Goal: Task Accomplishment & Management: Manage account settings

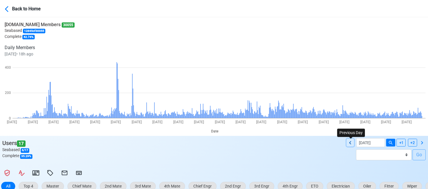
click at [352, 142] on icon at bounding box center [350, 142] width 7 height 7
click at [352, 143] on icon at bounding box center [350, 142] width 7 height 7
type input "[DATE]"
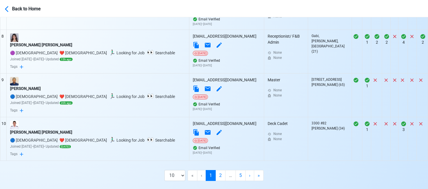
scroll to position [530, 0]
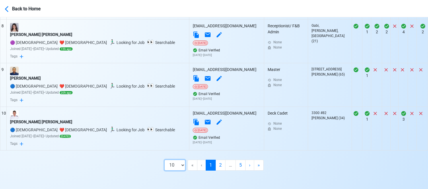
click at [182, 164] on select "10 50 100 200" at bounding box center [174, 164] width 21 height 11
select select "100"
click at [180, 170] on select "10 50 100 200" at bounding box center [174, 164] width 21 height 11
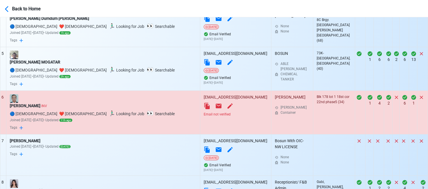
scroll to position [401, 0]
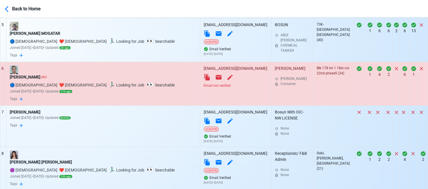
click at [204, 85] on div "Email not verified" at bounding box center [236, 85] width 64 height 5
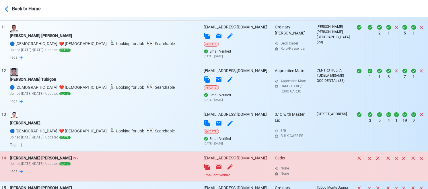
scroll to position [688, 0]
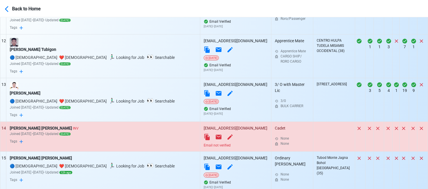
click at [204, 147] on div "Email not verified" at bounding box center [236, 145] width 64 height 5
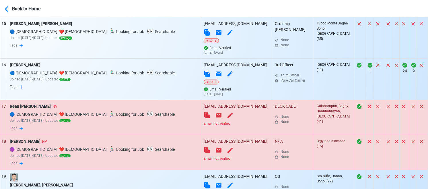
scroll to position [832, 0]
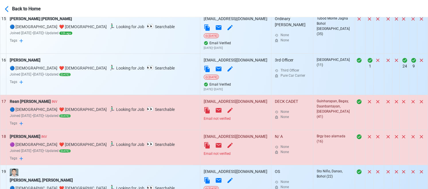
click at [204, 119] on div "Email not verified" at bounding box center [236, 118] width 64 height 5
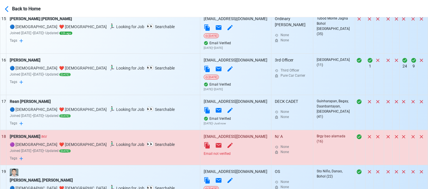
click at [204, 155] on div "Email not verified" at bounding box center [236, 153] width 64 height 5
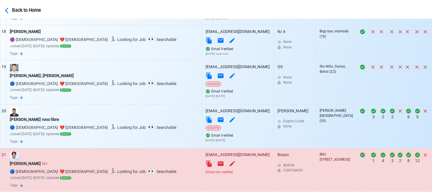
scroll to position [1004, 0]
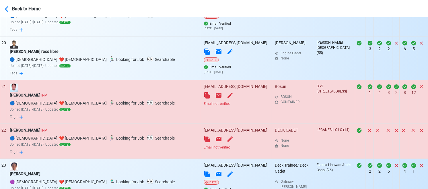
click at [204, 147] on div "Email not verified" at bounding box center [236, 147] width 64 height 5
click at [204, 97] on icon at bounding box center [206, 95] width 5 height 6
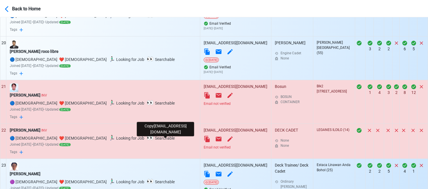
click at [204, 140] on icon at bounding box center [206, 139] width 5 height 6
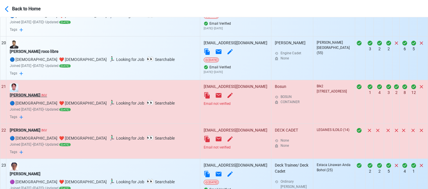
click at [36, 96] on div "[PERSON_NAME] INV" at bounding box center [103, 95] width 187 height 6
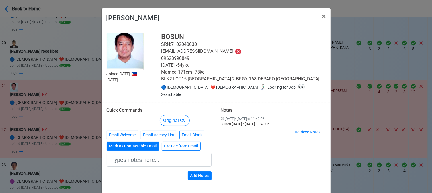
click at [122, 145] on button "Mark as Contactable Email" at bounding box center [133, 146] width 53 height 9
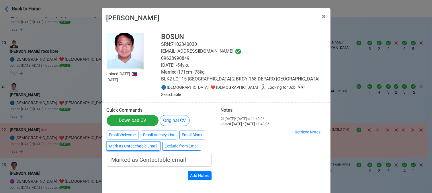
type input "Marked as Contactable email"
click at [207, 180] on div "Joined [DATE] 🇵🇭 [DATE] BOSUN SRN: 7102040030 [EMAIL_ADDRESS][DOMAIN_NAME] 0962…" at bounding box center [216, 106] width 229 height 157
click at [212, 173] on div "Quick Commands Download CV Original CV Email Welcome Email Agency List Email [P…" at bounding box center [159, 144] width 114 height 73
drag, startPoint x: 207, startPoint y: 172, endPoint x: 212, endPoint y: 170, distance: 5.4
click at [207, 172] on button "Add Notes" at bounding box center [200, 175] width 24 height 9
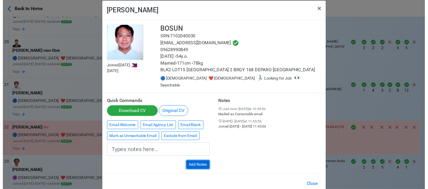
scroll to position [20, 0]
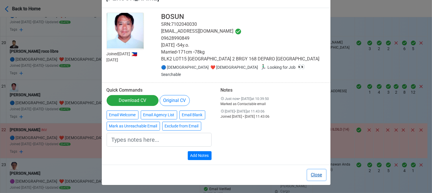
click at [314, 172] on button "Close" at bounding box center [316, 175] width 19 height 11
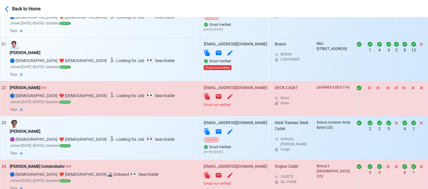
scroll to position [1090, 0]
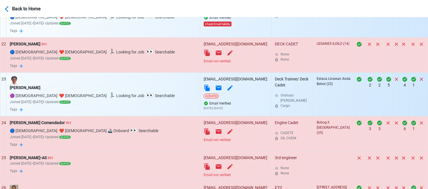
click at [204, 142] on div "Email not verified" at bounding box center [236, 139] width 64 height 5
click at [30, 44] on div "[PERSON_NAME] INV" at bounding box center [103, 44] width 187 height 6
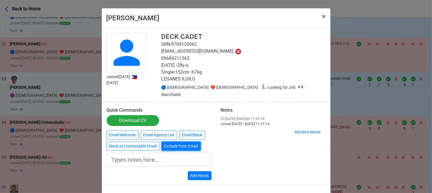
click at [178, 142] on button "Exclude from Email" at bounding box center [181, 146] width 39 height 9
type input "Exclude from Email"
click at [202, 171] on button "Add Notes" at bounding box center [200, 175] width 24 height 9
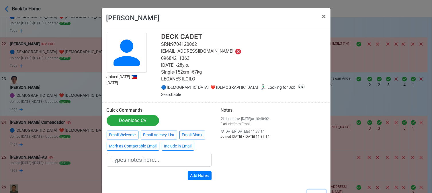
click at [316, 190] on button "Close" at bounding box center [316, 195] width 19 height 11
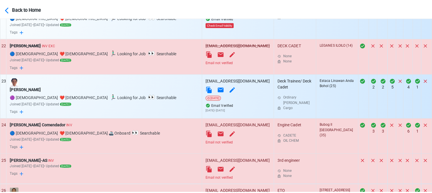
scroll to position [1118, 0]
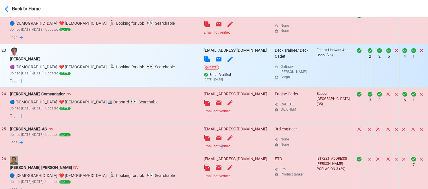
click at [204, 148] on div "Email not verified" at bounding box center [236, 145] width 64 height 5
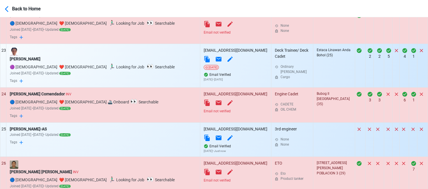
click at [204, 182] on div "Email not verified" at bounding box center [236, 179] width 64 height 5
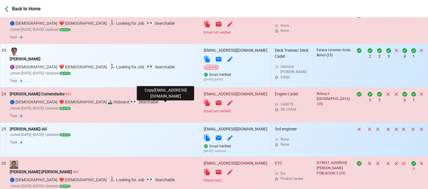
click at [204, 104] on icon at bounding box center [206, 102] width 5 height 6
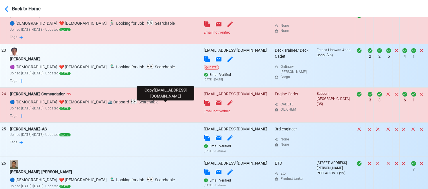
click at [204, 104] on icon at bounding box center [206, 102] width 5 height 6
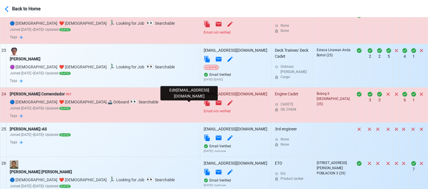
click at [227, 105] on icon at bounding box center [229, 102] width 5 height 5
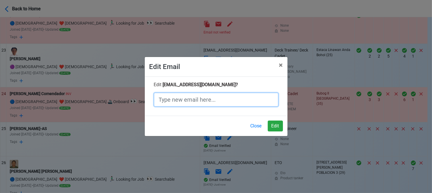
click at [210, 99] on input "text" at bounding box center [216, 100] width 124 height 14
paste input "[EMAIL_ADDRESS][DOMAIN_NAME]"
click at [212, 100] on input "[EMAIL_ADDRESS][DOMAIN_NAME]" at bounding box center [216, 100] width 124 height 14
type input "[EMAIL_ADDRESS][DOMAIN_NAME]"
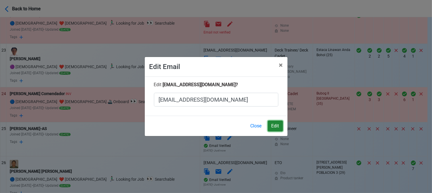
click at [276, 123] on button "Edit" at bounding box center [275, 126] width 15 height 11
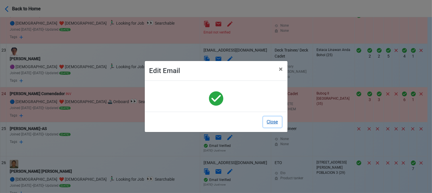
click at [276, 125] on button "Close" at bounding box center [272, 122] width 19 height 11
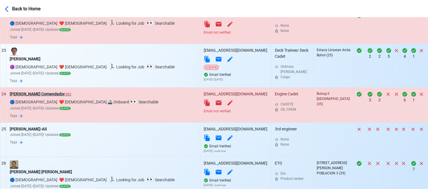
click at [55, 95] on div "[PERSON_NAME] Comendador INV" at bounding box center [103, 94] width 187 height 6
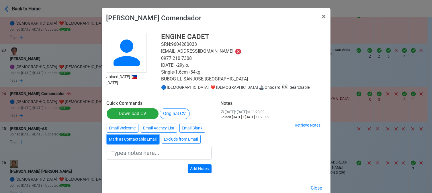
click at [133, 138] on button "Mark as Contactable Email" at bounding box center [133, 139] width 53 height 9
type input "Marked as Contactable email"
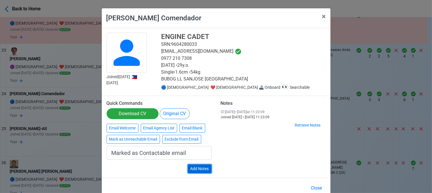
click at [202, 169] on button "Add Notes" at bounding box center [200, 169] width 24 height 9
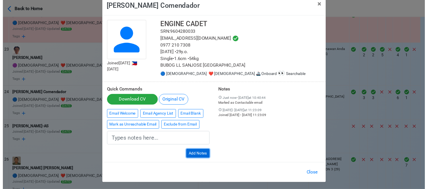
scroll to position [13, 0]
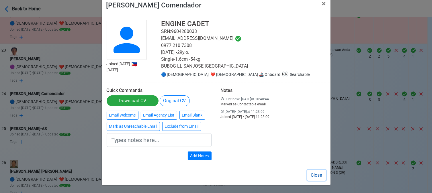
click at [315, 179] on button "Close" at bounding box center [316, 175] width 19 height 11
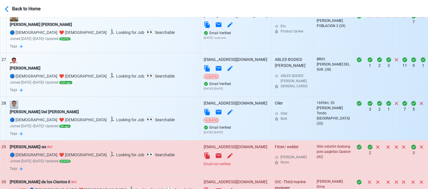
scroll to position [1290, 0]
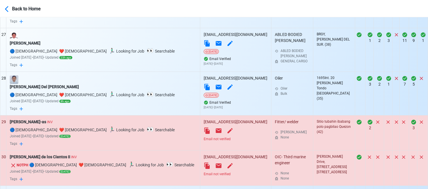
click at [204, 141] on div "Email not verified" at bounding box center [236, 138] width 64 height 5
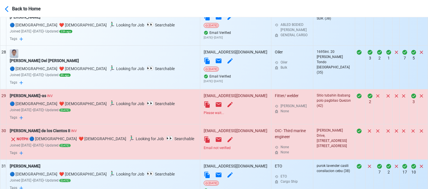
scroll to position [1348, 0]
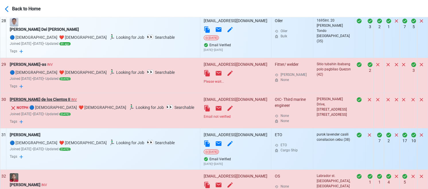
click at [62, 101] on div "[PERSON_NAME] de los Cientos II INV" at bounding box center [103, 99] width 187 height 6
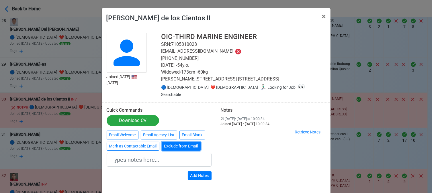
click at [179, 147] on button "Exclude from Email" at bounding box center [181, 146] width 39 height 9
type input "Exclude from Email"
click at [202, 176] on button "Add Notes" at bounding box center [200, 175] width 24 height 9
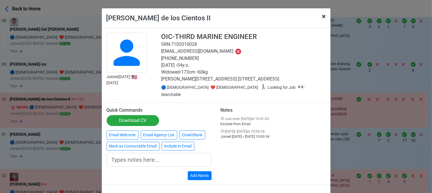
click at [322, 14] on span "×" at bounding box center [324, 16] width 4 height 8
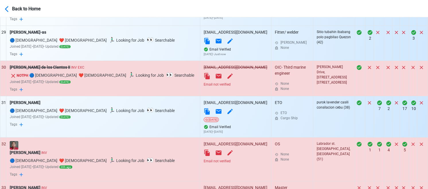
scroll to position [1405, 0]
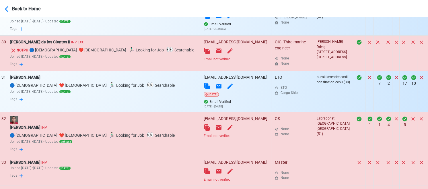
click at [204, 138] on div "Email not verified" at bounding box center [236, 135] width 64 height 5
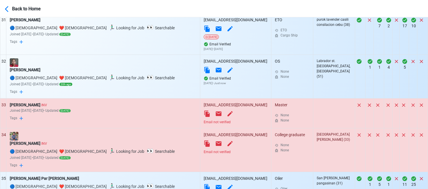
click at [204, 124] on div "Email not verified" at bounding box center [236, 121] width 64 height 5
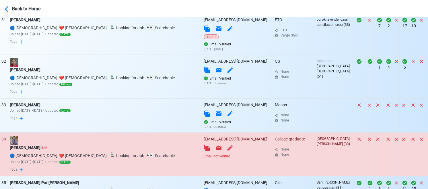
click at [204, 159] on div "Email not verified" at bounding box center [236, 155] width 64 height 5
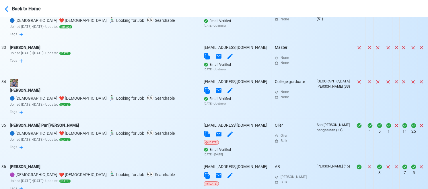
scroll to position [1606, 0]
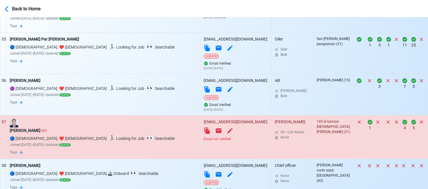
click at [204, 141] on div "Email not verified" at bounding box center [236, 138] width 64 height 5
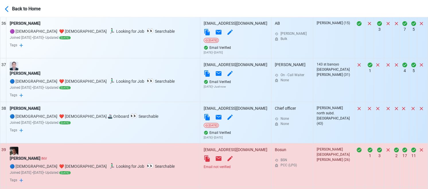
scroll to position [1663, 0]
click at [204, 169] on div "Email not verified" at bounding box center [236, 166] width 64 height 5
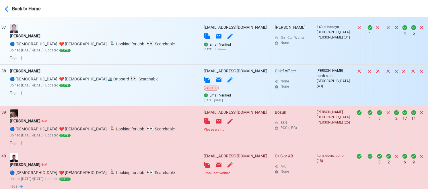
scroll to position [1720, 0]
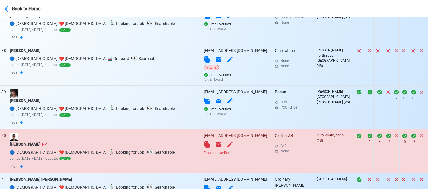
click at [204, 155] on div "Email not verified" at bounding box center [236, 152] width 64 height 5
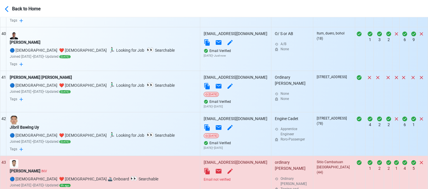
scroll to position [1864, 0]
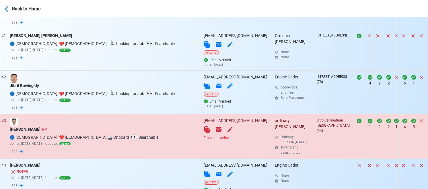
click at [204, 140] on div "Email not verified" at bounding box center [236, 137] width 64 height 5
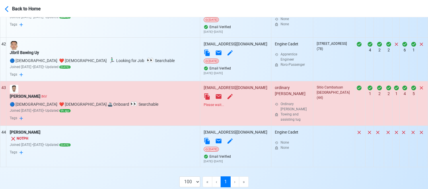
scroll to position [1917, 0]
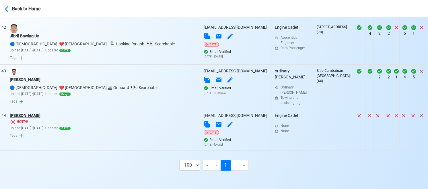
click at [52, 116] on div "[PERSON_NAME]" at bounding box center [103, 115] width 187 height 6
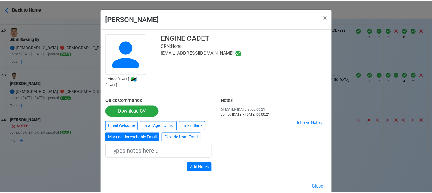
scroll to position [1913, 0]
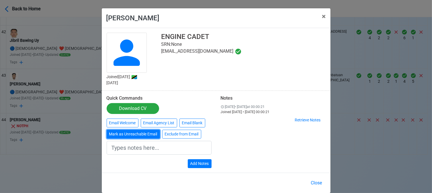
click at [120, 134] on button "Mark as Unreachable Email" at bounding box center [133, 134] width 53 height 9
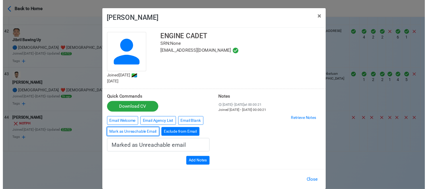
scroll to position [1909, 0]
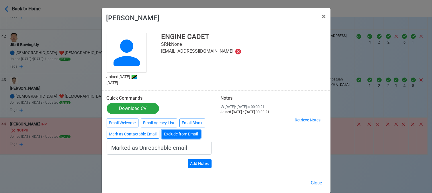
click at [178, 133] on button "Exclude from Email" at bounding box center [181, 134] width 39 height 9
type input "Exclude from Email"
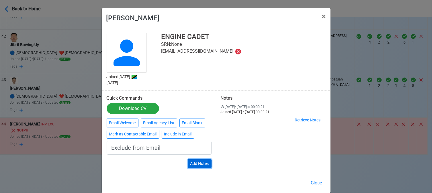
click at [201, 161] on button "Add Notes" at bounding box center [200, 163] width 24 height 9
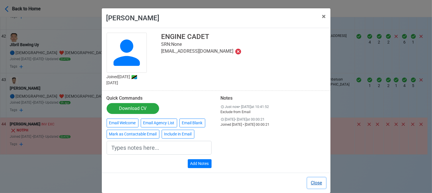
click at [314, 183] on button "Close" at bounding box center [316, 183] width 19 height 11
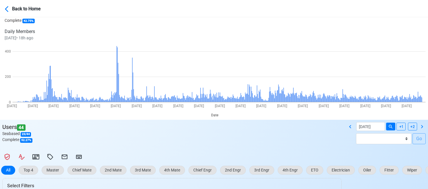
scroll to position [0, 0]
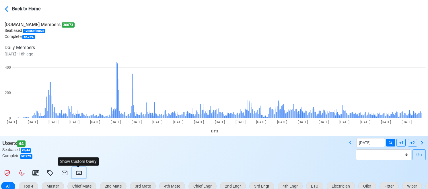
click at [77, 173] on icon at bounding box center [78, 172] width 7 height 7
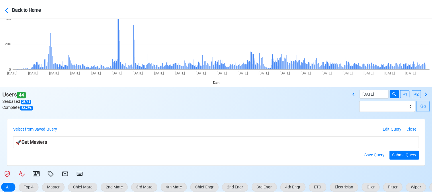
scroll to position [115, 0]
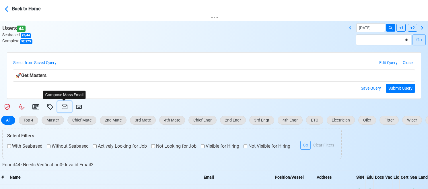
click at [65, 107] on icon at bounding box center [64, 106] width 7 height 7
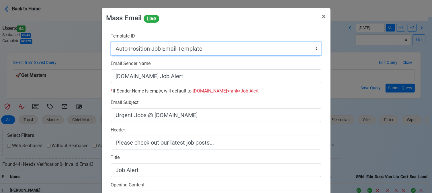
click at [218, 49] on select "Auto Position Job Email Template Incomplete CV Email Template ETO/ETR Job Email…" at bounding box center [216, 49] width 210 height 14
select select "d-0c193ece46b24c5dbce89cdb3e751472"
click at [111, 42] on select "Auto Position Job Email Template Incomplete CV Email Template ETO/ETR Job Email…" at bounding box center [216, 49] width 210 height 14
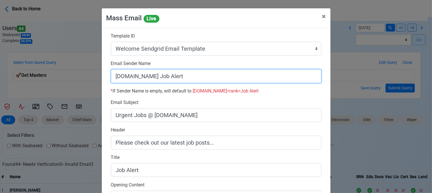
drag, startPoint x: 151, startPoint y: 77, endPoint x: 242, endPoint y: 80, distance: 91.5
click at [242, 80] on input "[DOMAIN_NAME] Job Alert" at bounding box center [216, 76] width 210 height 14
click at [112, 77] on input "[DOMAIN_NAME]" at bounding box center [216, 76] width 210 height 14
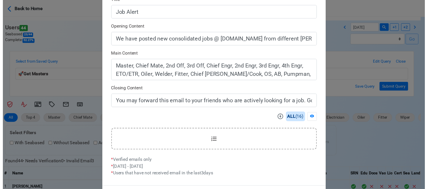
scroll to position [183, 0]
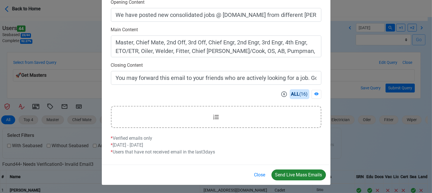
type input "Welcome to [DOMAIN_NAME]"
click at [296, 173] on button "Send Live Mass Emails" at bounding box center [299, 175] width 54 height 11
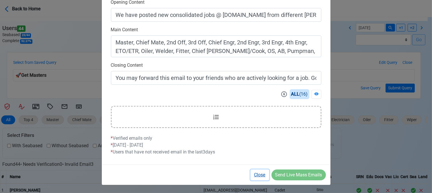
click at [257, 173] on button "Close" at bounding box center [260, 175] width 19 height 11
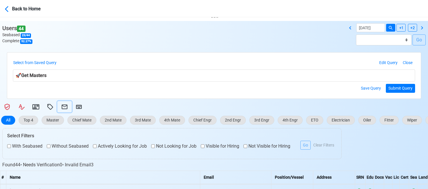
scroll to position [57, 0]
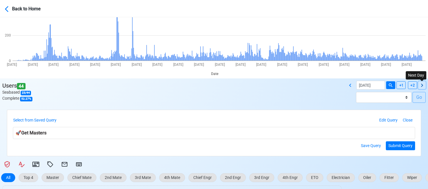
click at [422, 84] on icon at bounding box center [421, 85] width 7 height 7
type input "[DATE]"
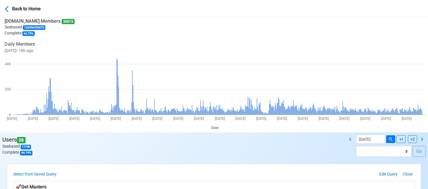
scroll to position [0, 0]
